Goal: Information Seeking & Learning: Learn about a topic

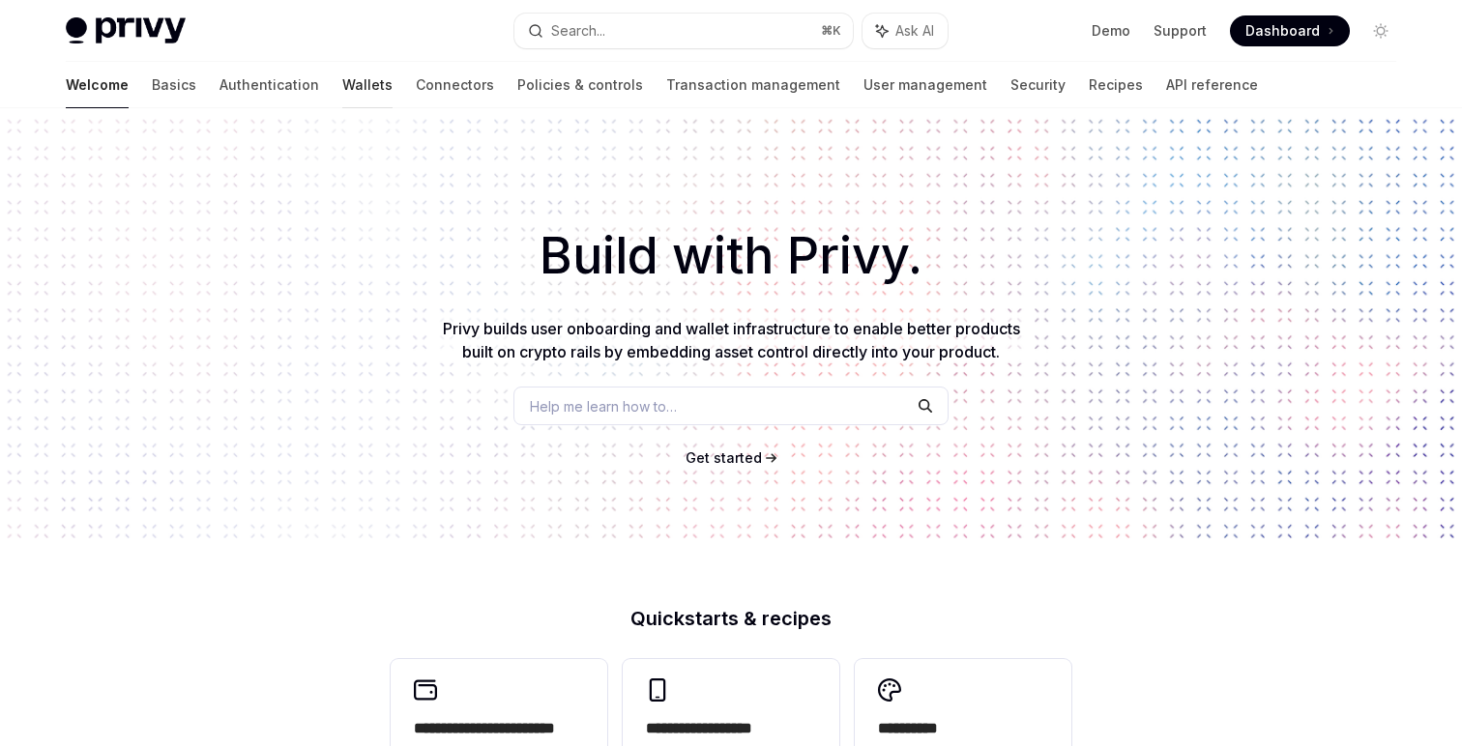
click at [342, 87] on link "Wallets" at bounding box center [367, 85] width 50 height 46
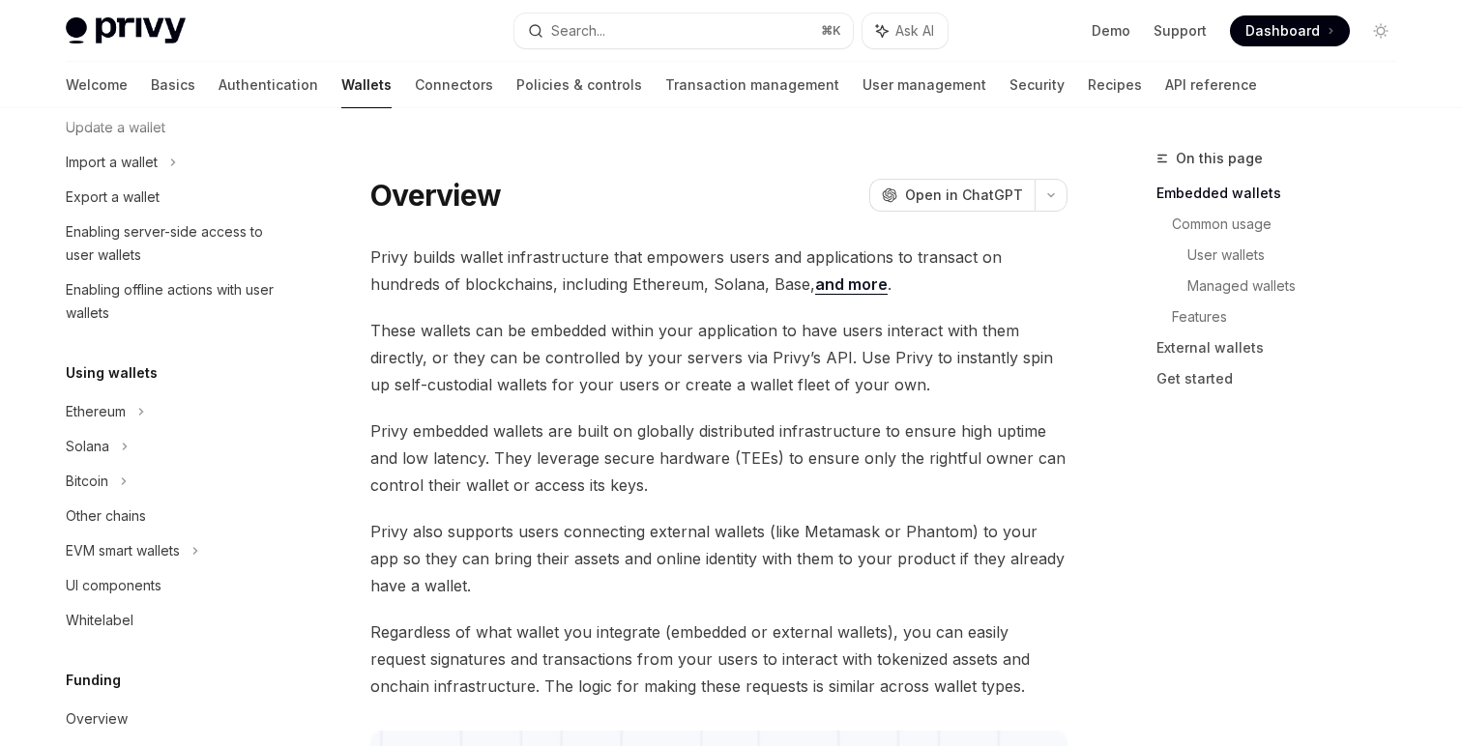
scroll to position [253, 0]
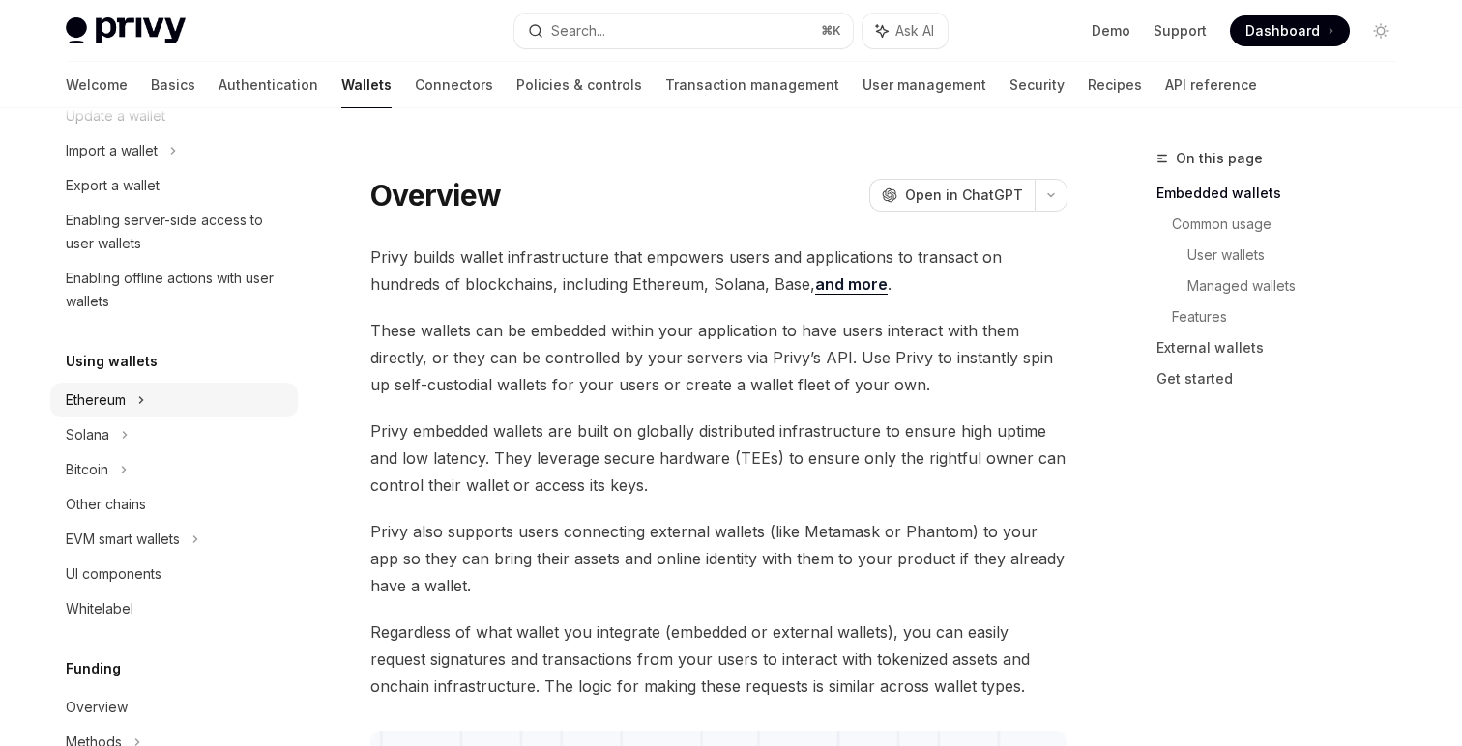
click at [121, 64] on div "Ethereum" at bounding box center [173, 46] width 247 height 35
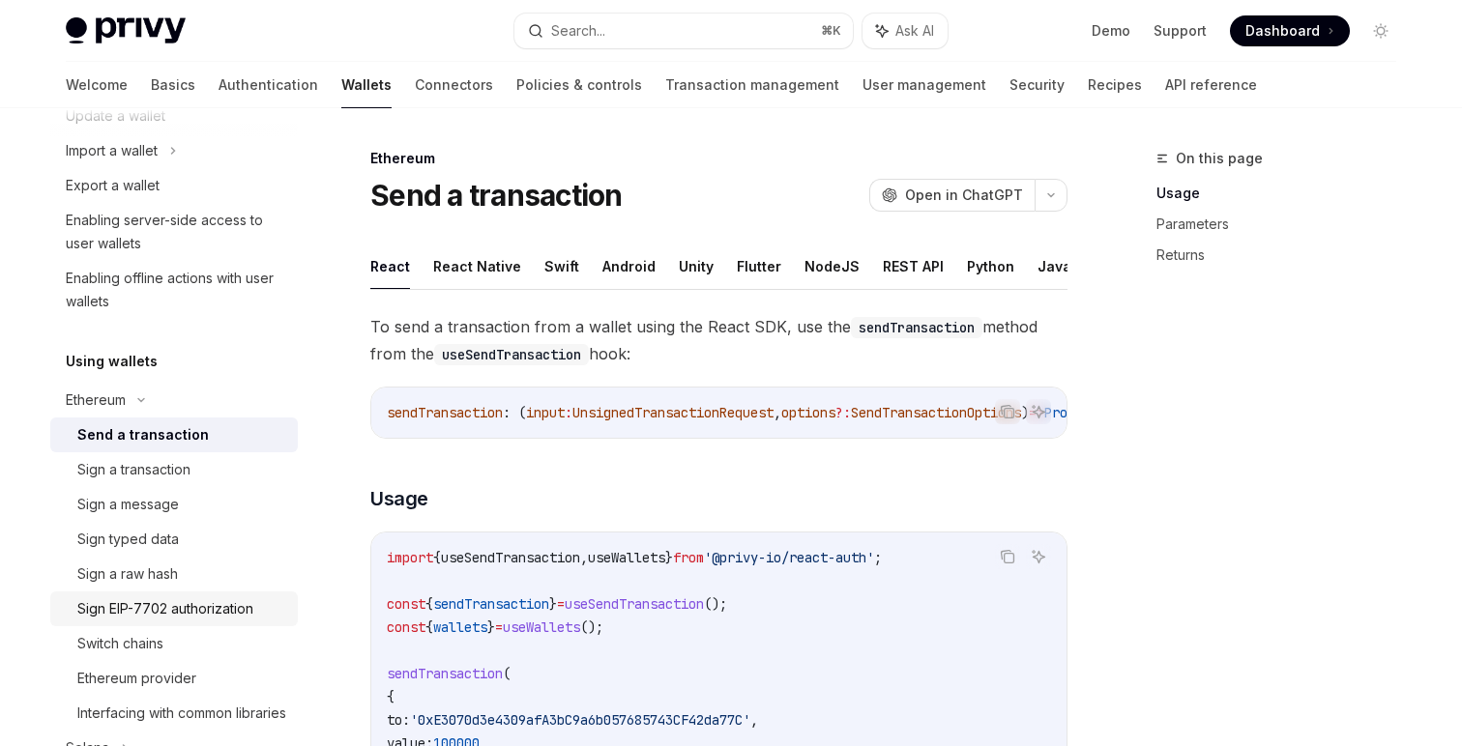
click at [137, 609] on div "Sign EIP-7702 authorization" at bounding box center [165, 608] width 176 height 23
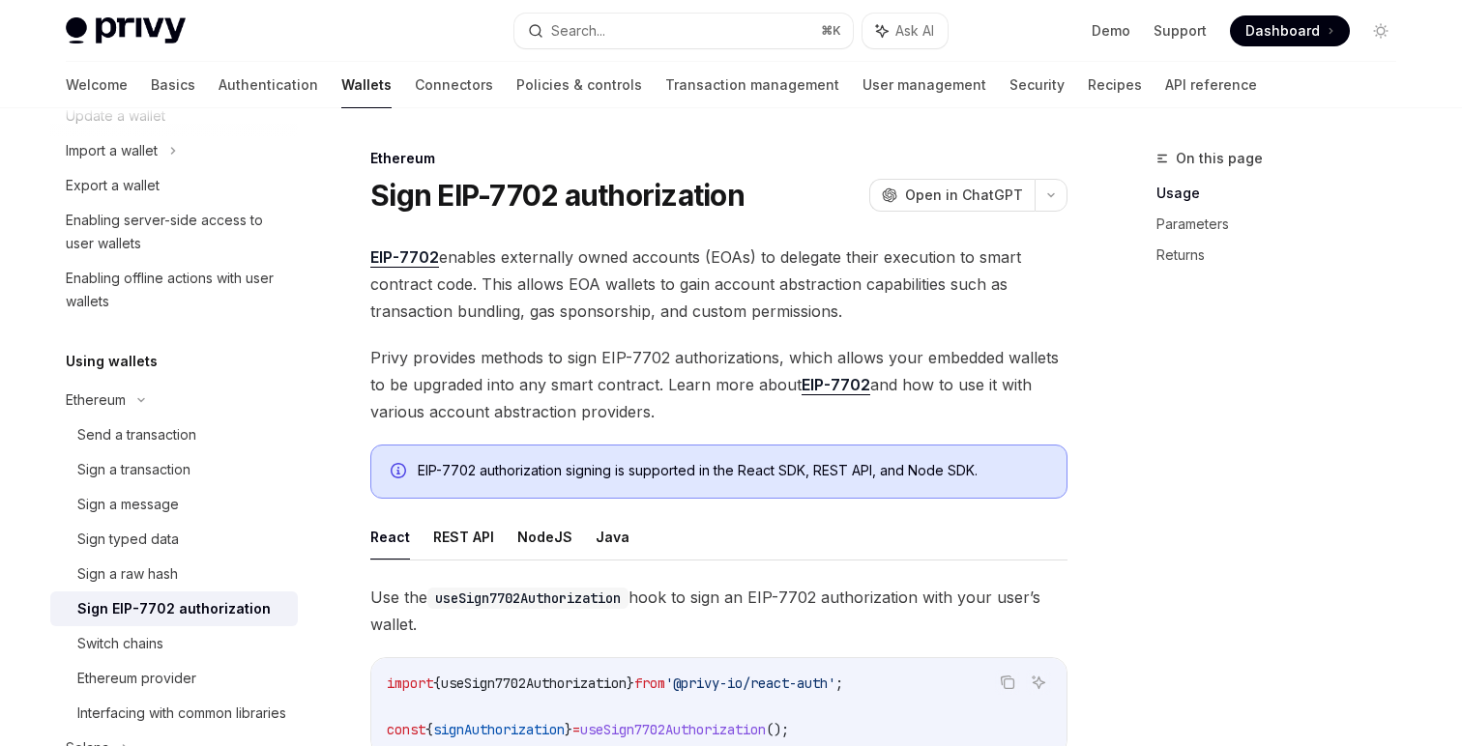
click at [830, 392] on link "EIP-7702" at bounding box center [835, 385] width 69 height 20
type textarea "*"
